Goal: Navigation & Orientation: Find specific page/section

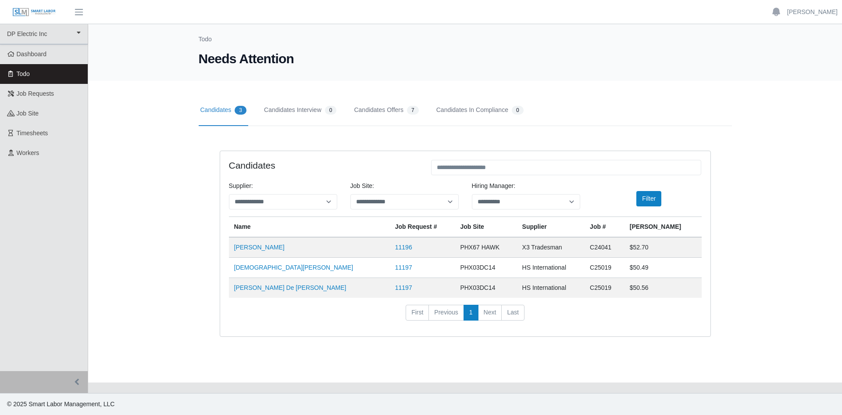
click at [218, 111] on link "Candidates 3" at bounding box center [224, 110] width 50 height 31
click at [293, 109] on link "Candidates Interview 0" at bounding box center [300, 110] width 76 height 31
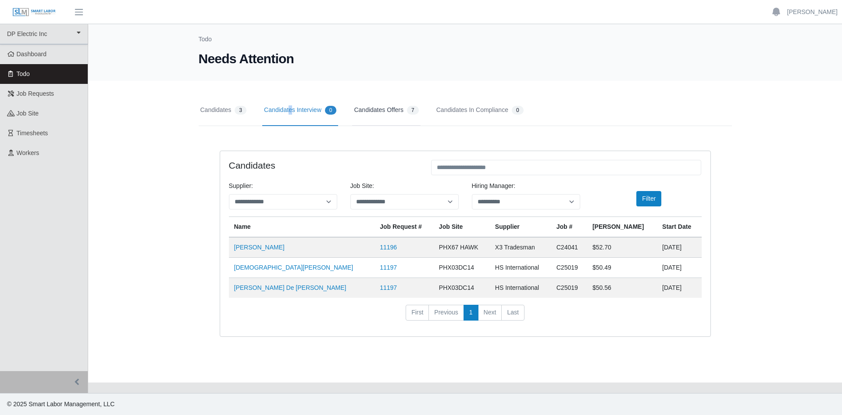
drag, startPoint x: 382, startPoint y: 107, endPoint x: 413, endPoint y: 105, distance: 31.2
click at [383, 107] on link "Candidates Offers 7" at bounding box center [386, 110] width 68 height 31
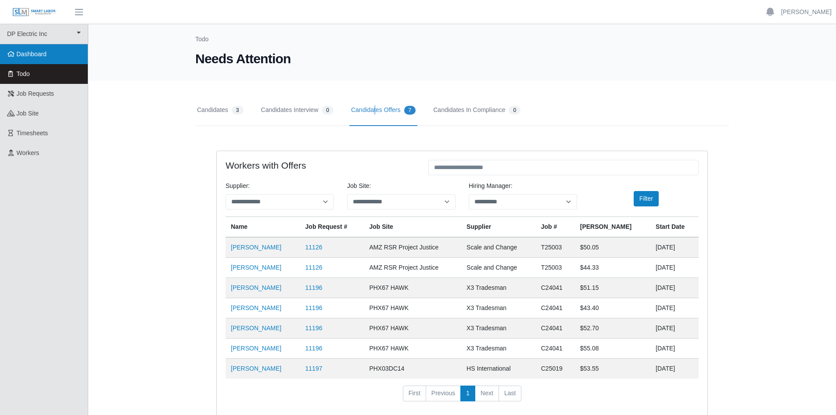
drag, startPoint x: 40, startPoint y: 49, endPoint x: 68, endPoint y: 49, distance: 27.2
click at [41, 49] on link "Dashboard" at bounding box center [44, 54] width 88 height 20
